Goal: Find specific page/section: Find specific page/section

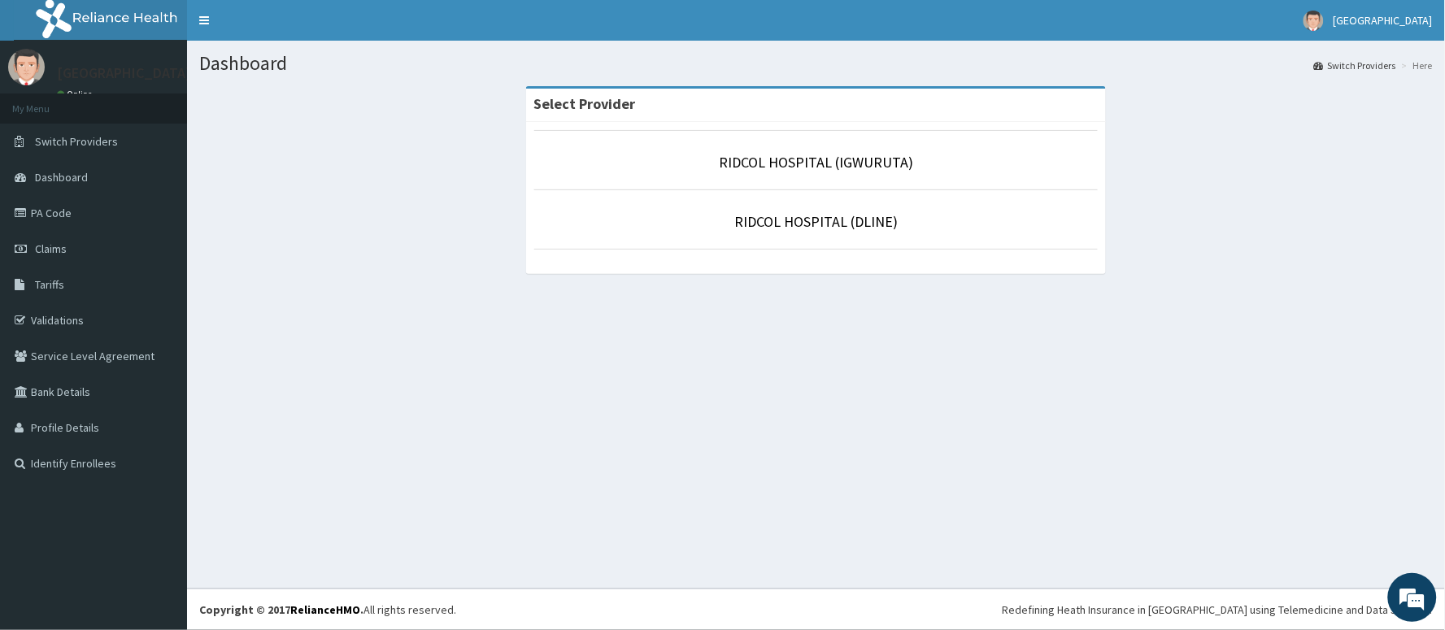
drag, startPoint x: 0, startPoint y: 0, endPoint x: 928, endPoint y: 167, distance: 942.6
click at [928, 167] on p "RIDCOL HOSPITAL (IGWURUTA)" at bounding box center [816, 162] width 564 height 21
click at [858, 168] on link "RIDCOL HOSPITAL (IGWURUTA)" at bounding box center [816, 162] width 194 height 19
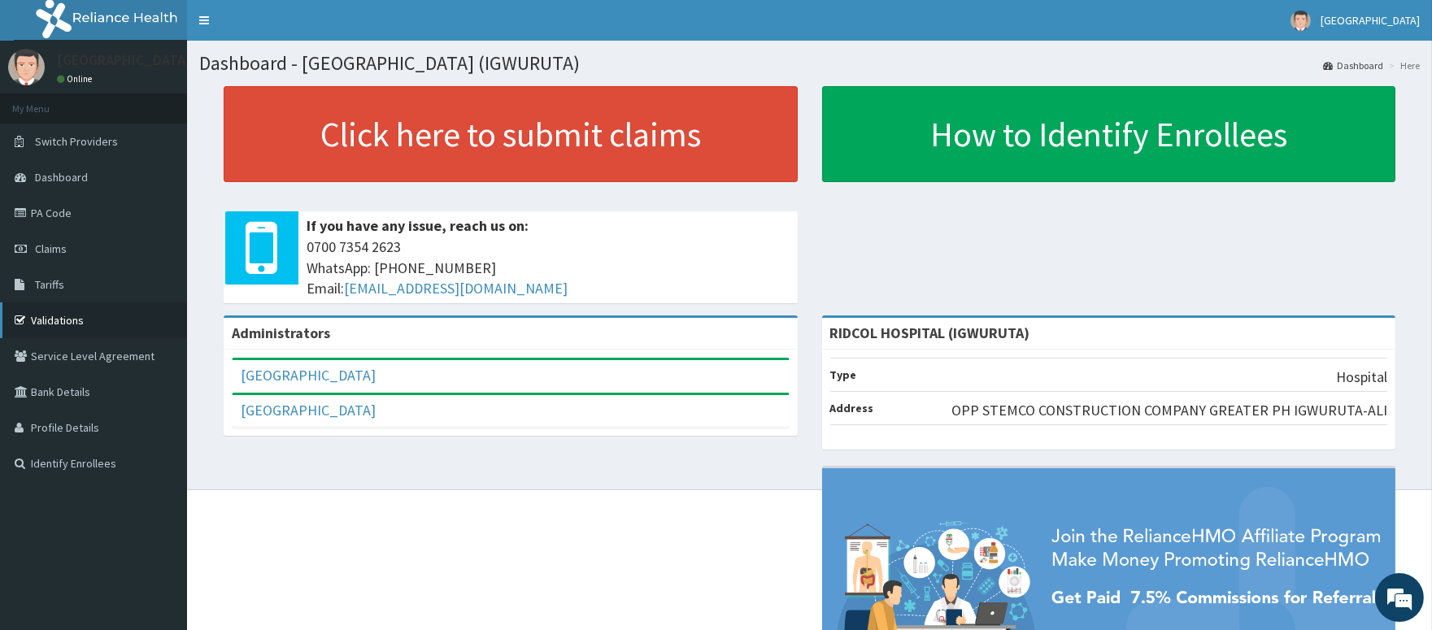
click at [65, 320] on link "Validations" at bounding box center [93, 320] width 187 height 36
